Goal: Use online tool/utility: Use online tool/utility

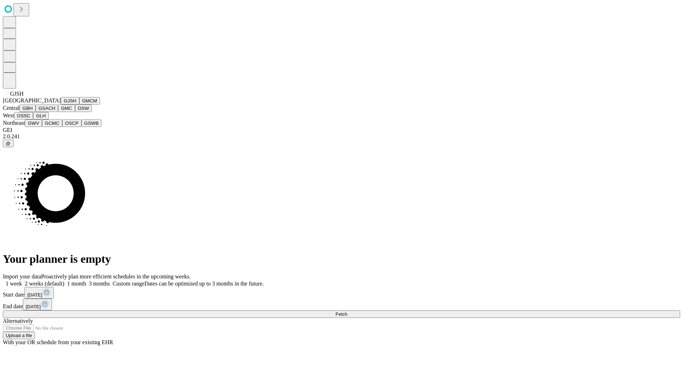
click at [61, 105] on button "GJSH" at bounding box center [70, 100] width 18 height 7
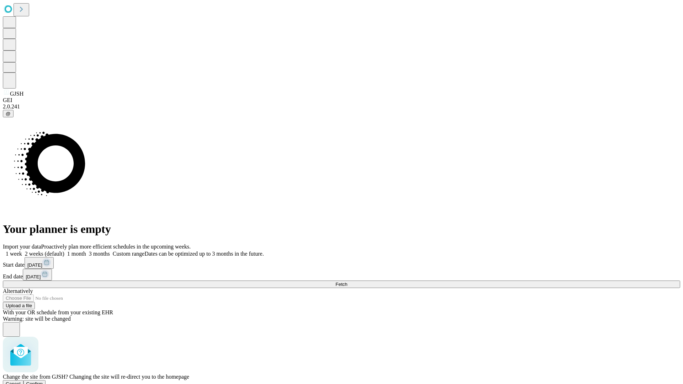
click at [43, 381] on span "Confirm" at bounding box center [34, 383] width 17 height 5
click at [64, 251] on label "2 weeks (default)" at bounding box center [43, 254] width 42 height 6
click at [347, 282] on span "Fetch" at bounding box center [341, 284] width 12 height 5
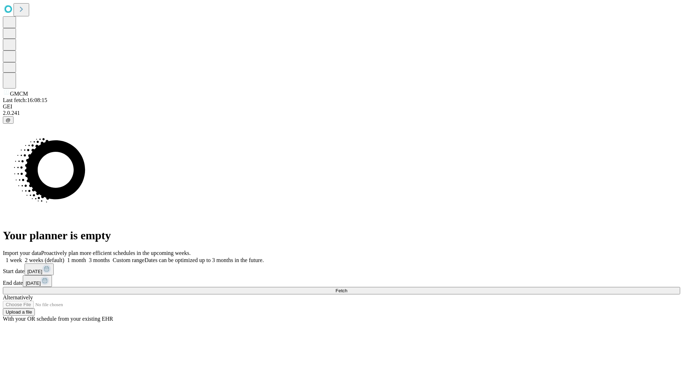
click at [347, 288] on span "Fetch" at bounding box center [341, 290] width 12 height 5
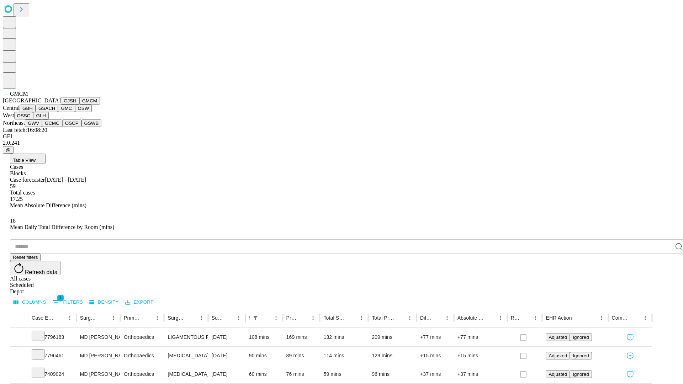
click at [36, 112] on button "GBH" at bounding box center [28, 108] width 16 height 7
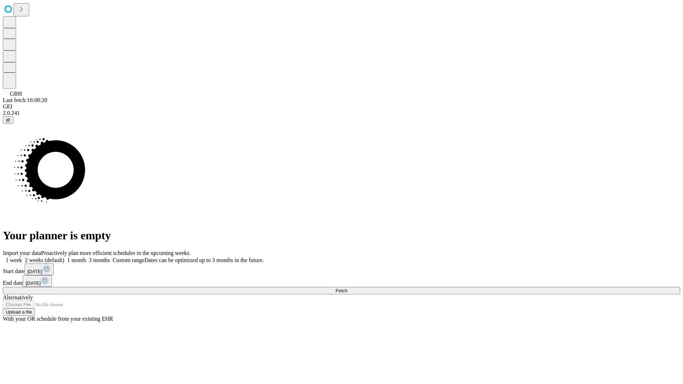
click at [347, 288] on span "Fetch" at bounding box center [341, 290] width 12 height 5
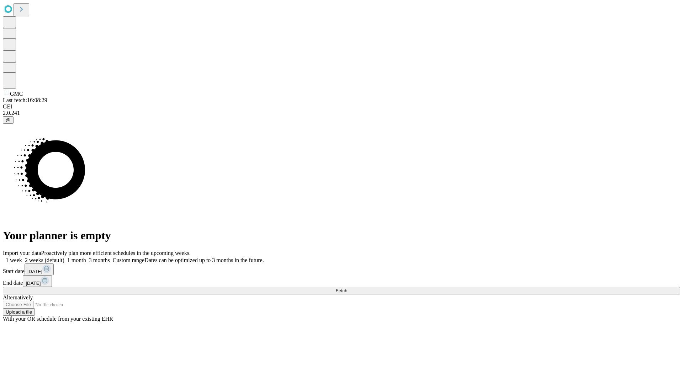
click at [347, 288] on span "Fetch" at bounding box center [341, 290] width 12 height 5
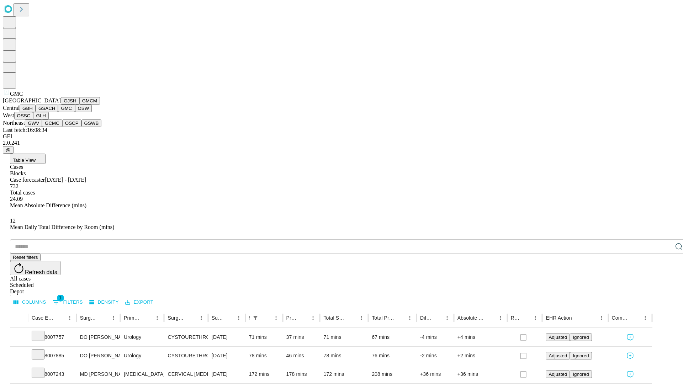
click at [75, 112] on button "OSW" at bounding box center [83, 108] width 17 height 7
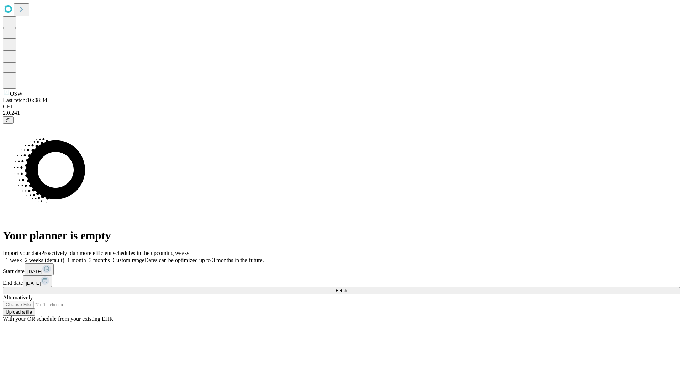
click at [64, 257] on label "2 weeks (default)" at bounding box center [43, 260] width 42 height 6
click at [347, 288] on span "Fetch" at bounding box center [341, 290] width 12 height 5
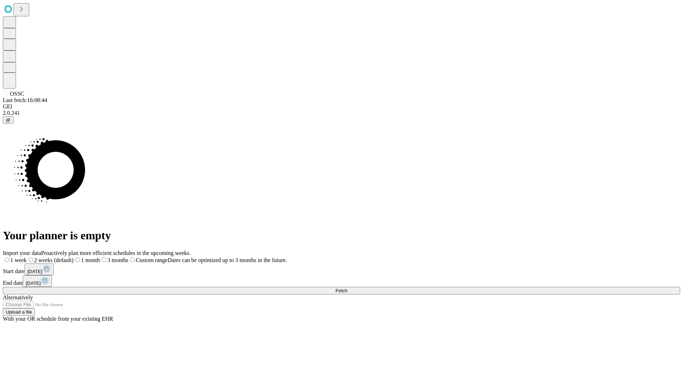
click at [74, 257] on label "2 weeks (default)" at bounding box center [50, 260] width 47 height 6
click at [347, 288] on span "Fetch" at bounding box center [341, 290] width 12 height 5
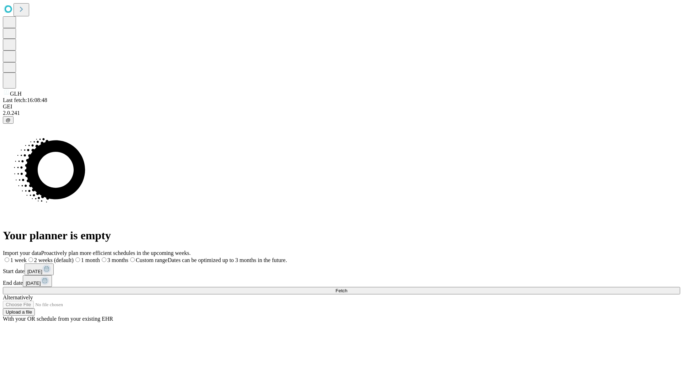
click at [74, 257] on label "2 weeks (default)" at bounding box center [50, 260] width 47 height 6
click at [347, 288] on span "Fetch" at bounding box center [341, 290] width 12 height 5
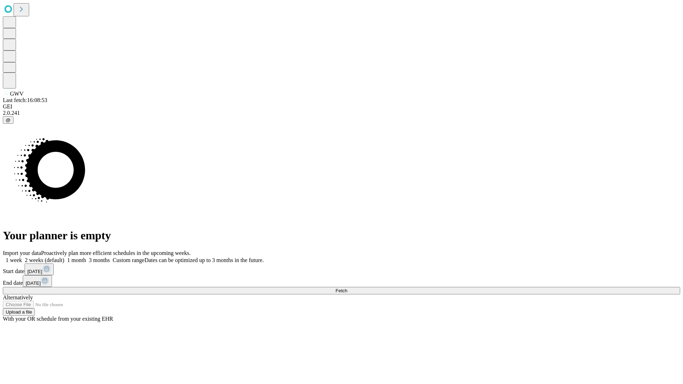
click at [64, 257] on label "2 weeks (default)" at bounding box center [43, 260] width 42 height 6
click at [347, 288] on span "Fetch" at bounding box center [341, 290] width 12 height 5
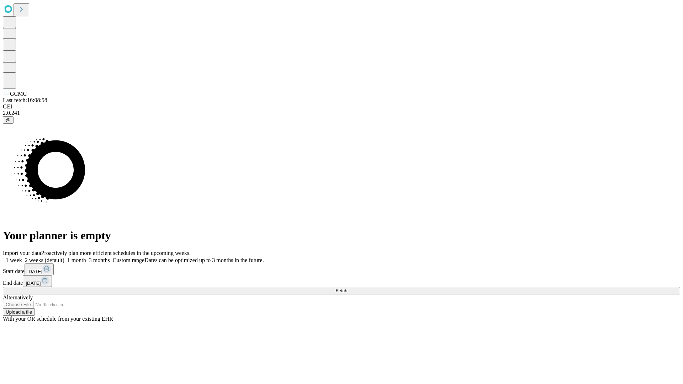
click at [64, 257] on label "2 weeks (default)" at bounding box center [43, 260] width 42 height 6
click at [347, 288] on span "Fetch" at bounding box center [341, 290] width 12 height 5
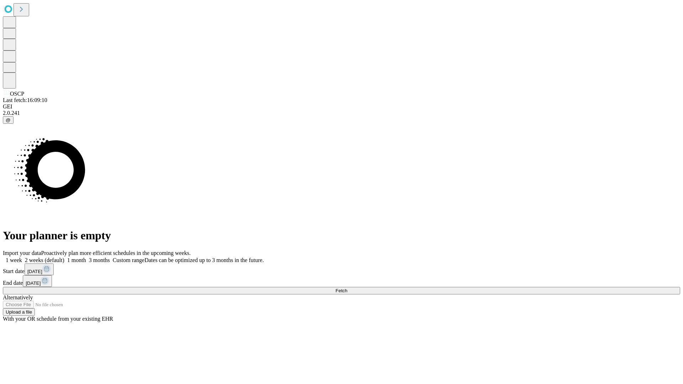
click at [64, 257] on label "2 weeks (default)" at bounding box center [43, 260] width 42 height 6
click at [347, 288] on span "Fetch" at bounding box center [341, 290] width 12 height 5
